Goal: Task Accomplishment & Management: Use online tool/utility

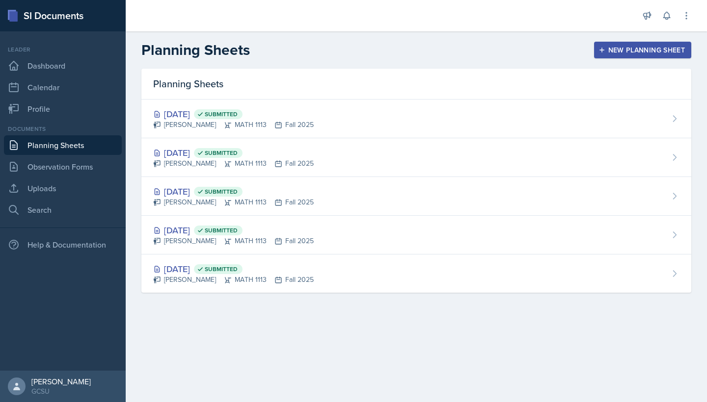
click at [388, 115] on div "[DATE] Submitted Eni Bashua MATH 1113 Fall 2025" at bounding box center [416, 119] width 550 height 39
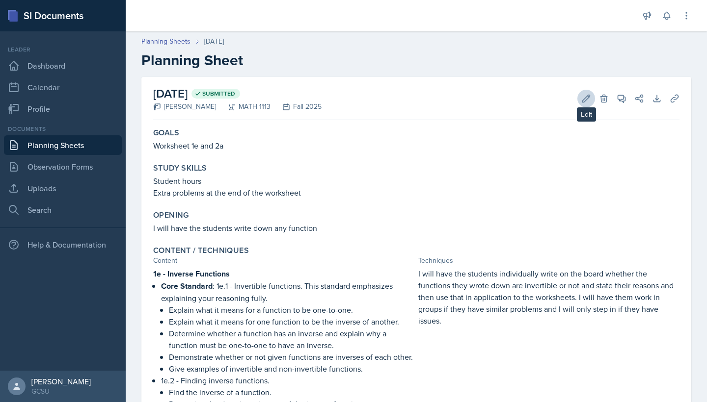
click at [586, 98] on icon at bounding box center [586, 99] width 10 height 10
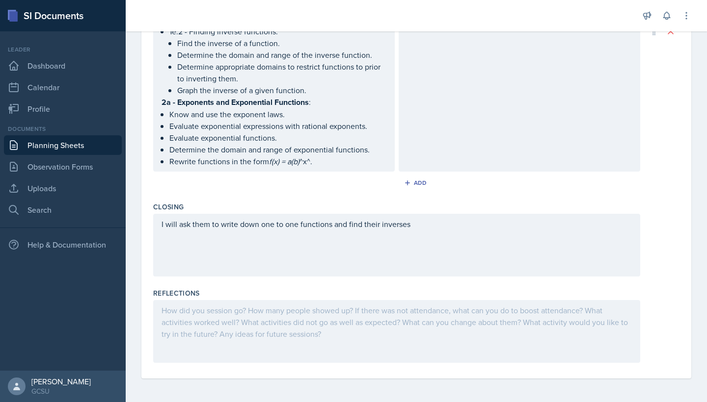
scroll to position [482, 0]
click at [274, 319] on div at bounding box center [396, 331] width 487 height 63
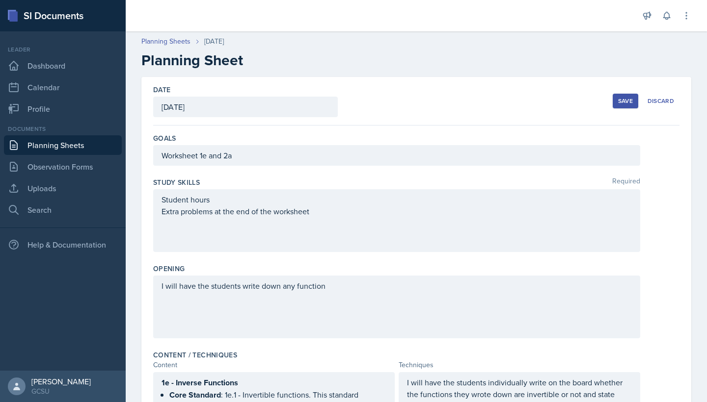
scroll to position [0, 0]
click at [622, 97] on div "Save" at bounding box center [625, 101] width 15 height 8
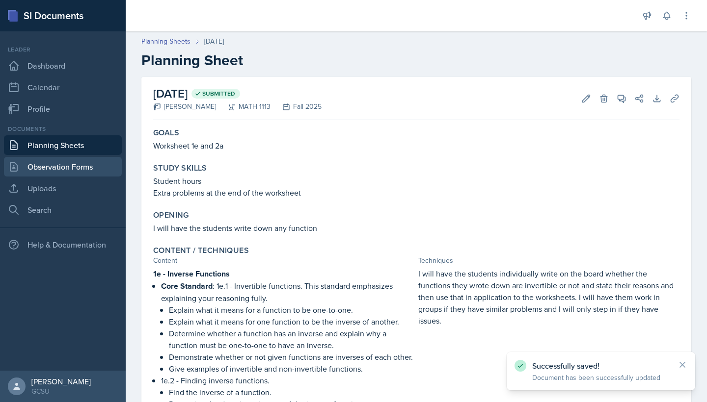
click at [64, 158] on link "Observation Forms" at bounding box center [63, 167] width 118 height 20
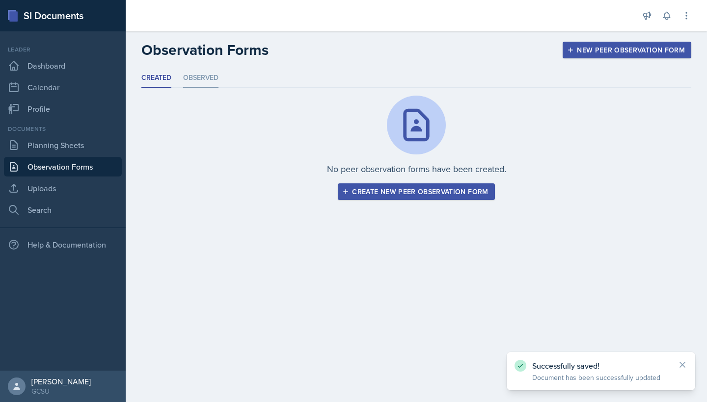
click at [203, 77] on li "Observed" at bounding box center [200, 78] width 35 height 19
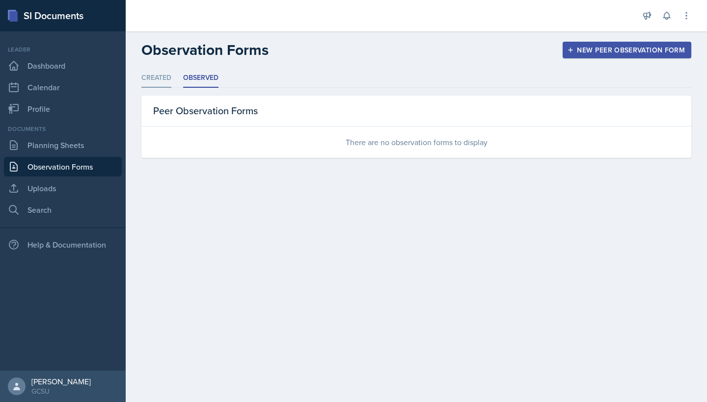
click at [171, 81] on li "Created" at bounding box center [156, 78] width 30 height 19
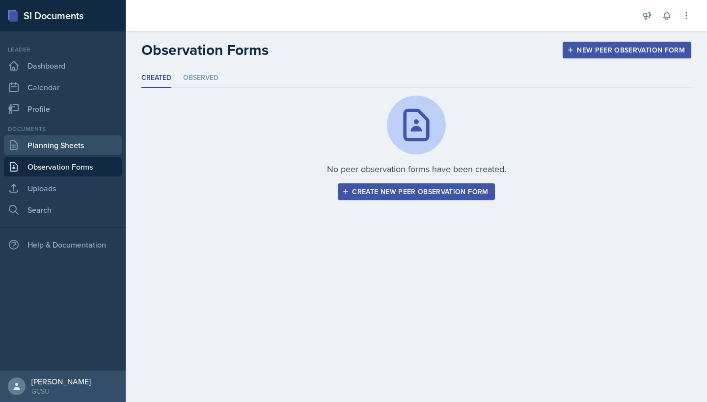
click at [85, 148] on link "Planning Sheets" at bounding box center [63, 145] width 118 height 20
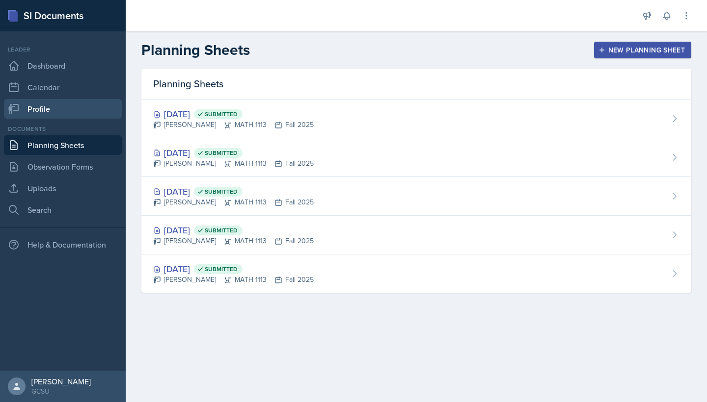
click at [70, 118] on link "Profile" at bounding box center [63, 109] width 118 height 20
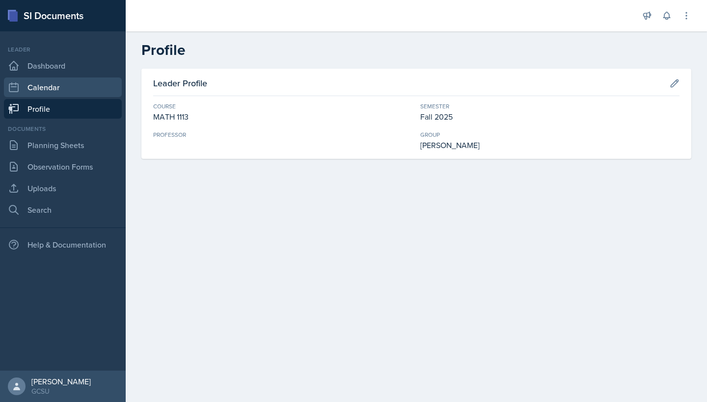
click at [68, 93] on link "Calendar" at bounding box center [63, 88] width 118 height 20
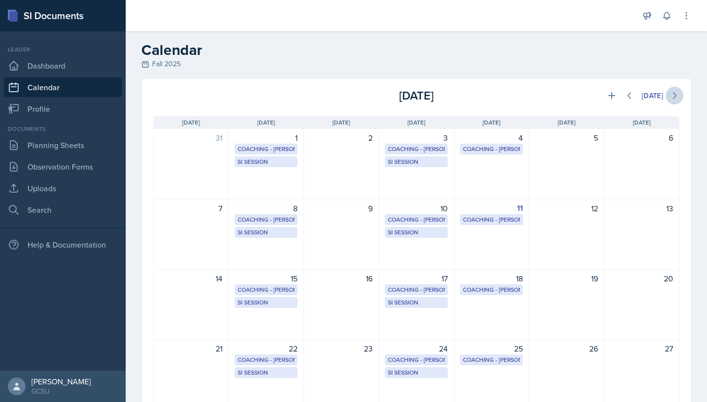
click at [674, 97] on icon at bounding box center [674, 96] width 10 height 10
click at [631, 95] on icon at bounding box center [629, 96] width 10 height 10
click at [669, 101] on button at bounding box center [674, 96] width 18 height 18
click at [631, 99] on icon at bounding box center [629, 96] width 10 height 10
click at [673, 96] on icon at bounding box center [674, 96] width 10 height 10
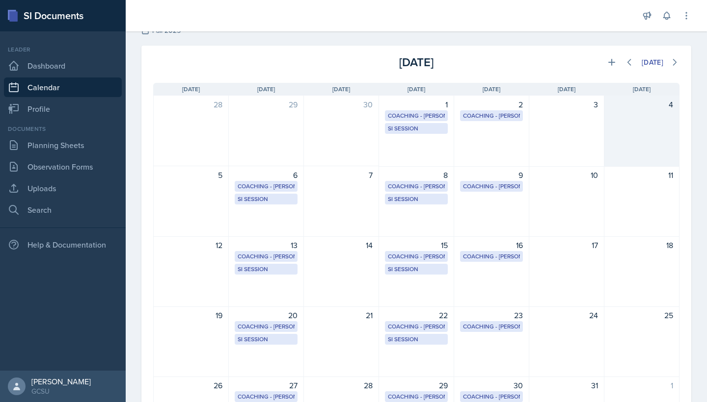
scroll to position [12, 0]
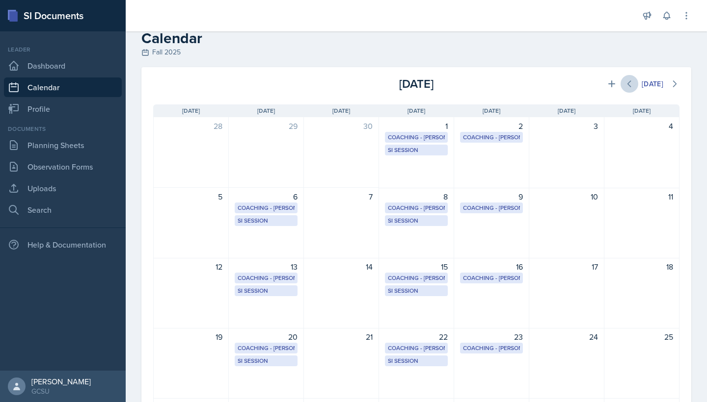
click at [629, 82] on icon at bounding box center [629, 84] width 10 height 10
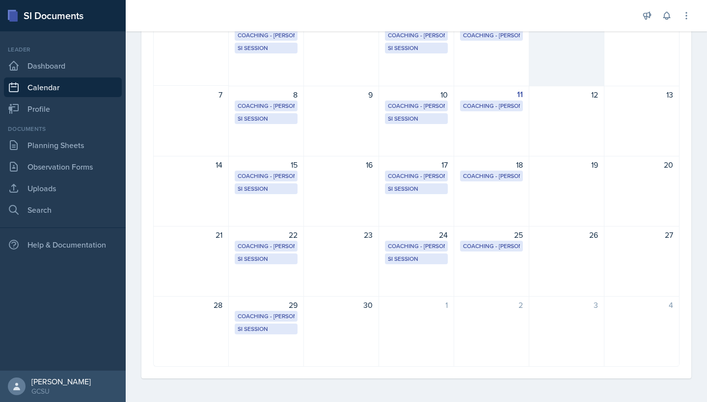
scroll to position [114, 0]
